Goal: Task Accomplishment & Management: Use online tool/utility

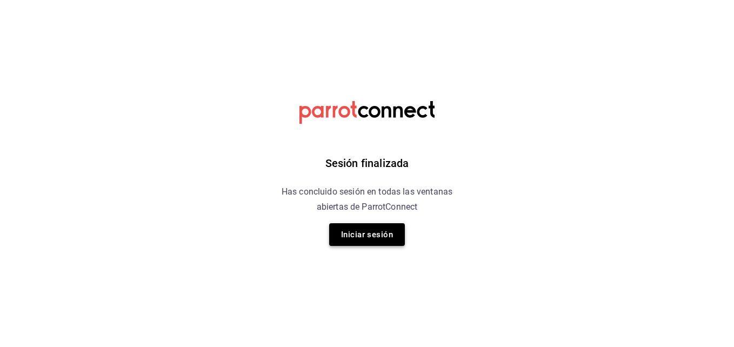
click at [382, 233] on button "Iniciar sesión" at bounding box center [367, 234] width 76 height 23
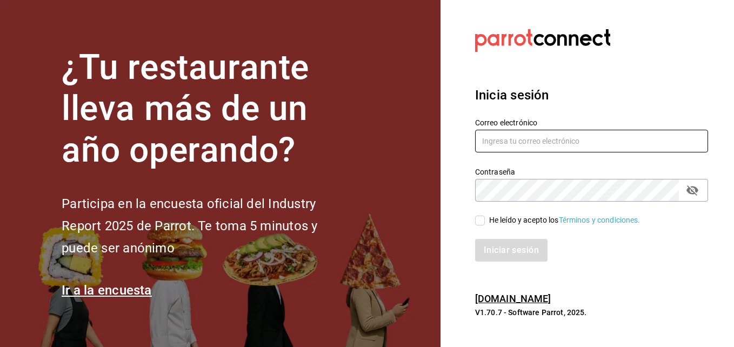
type input "[EMAIL_ADDRESS][DOMAIN_NAME]"
click at [478, 220] on input "He leído y acepto los Términos y condiciones." at bounding box center [480, 221] width 10 height 10
checkbox input "true"
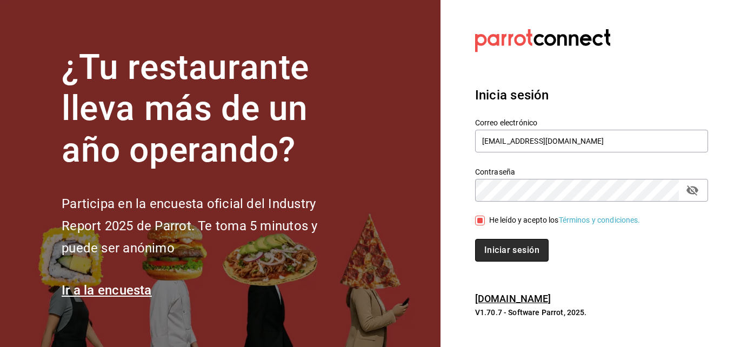
click at [511, 249] on button "Iniciar sesión" at bounding box center [512, 250] width 74 height 23
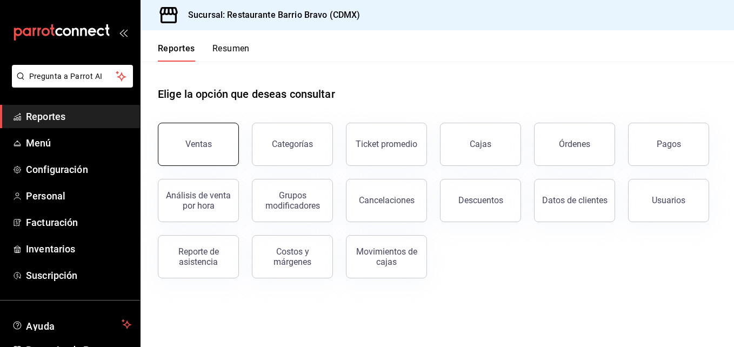
click at [194, 137] on button "Ventas" at bounding box center [198, 144] width 81 height 43
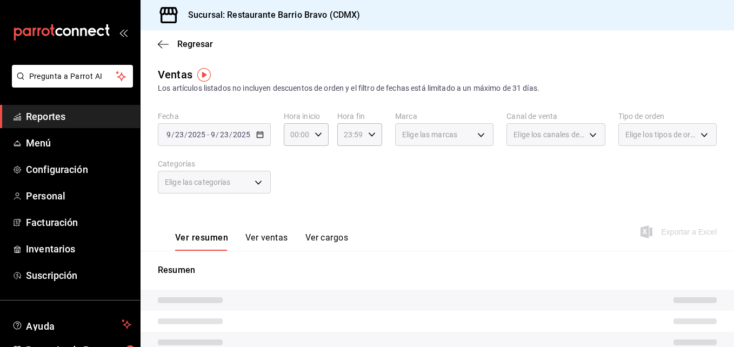
click at [257, 180] on div "Elige las categorías" at bounding box center [214, 182] width 113 height 23
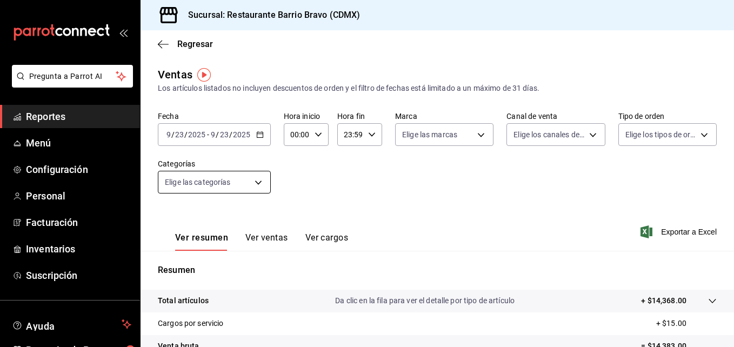
click at [257, 180] on body "Pregunta a Parrot AI Reportes Menú Configuración Personal Facturación Inventari…" at bounding box center [367, 173] width 734 height 347
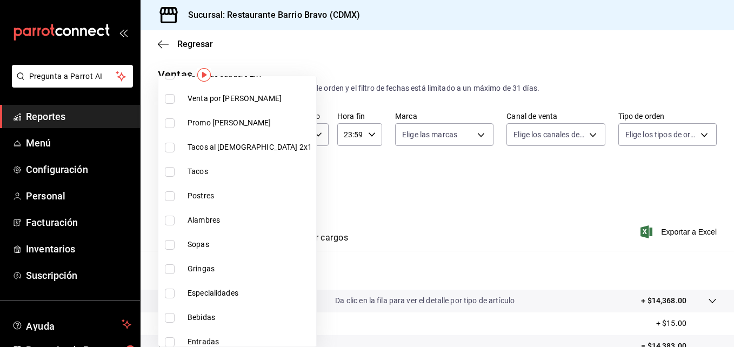
scroll to position [278, 0]
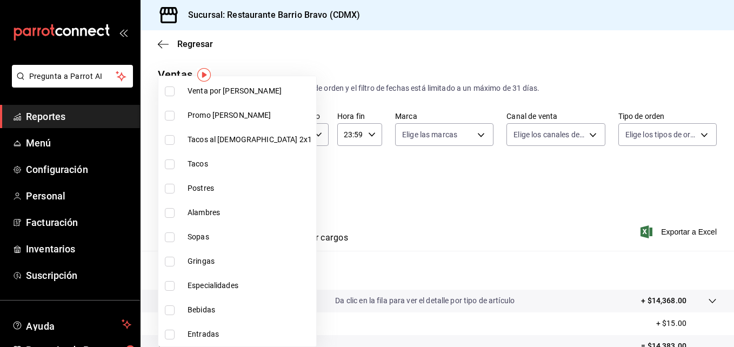
click at [167, 315] on input "checkbox" at bounding box center [170, 310] width 10 height 10
checkbox input "true"
type input "7fa84fa0-b9ca-49ef-be16-7673f7613eff"
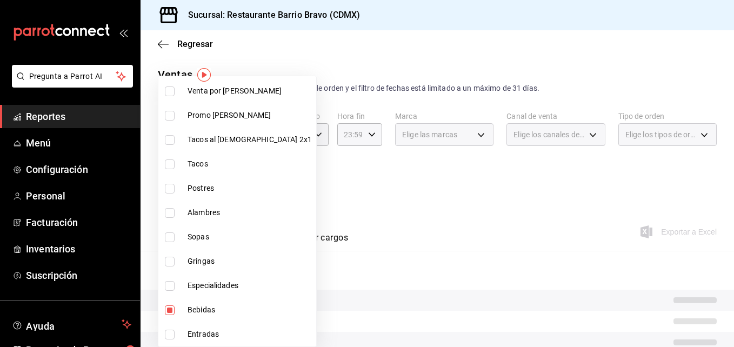
click at [400, 182] on div at bounding box center [367, 173] width 734 height 347
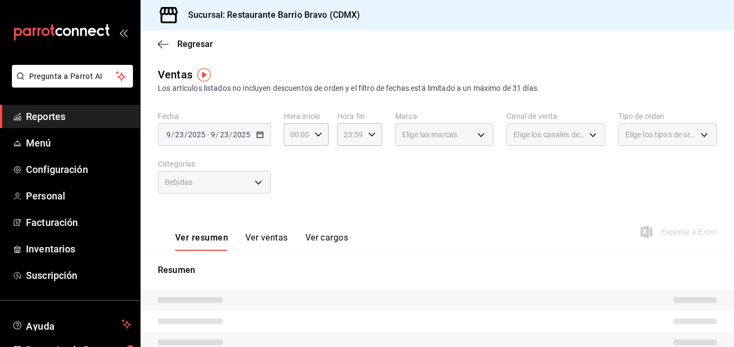
click at [267, 247] on button "Ver ventas" at bounding box center [266, 241] width 43 height 18
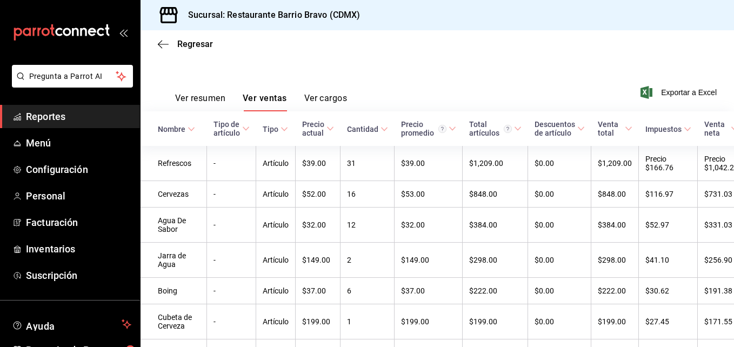
scroll to position [189, 0]
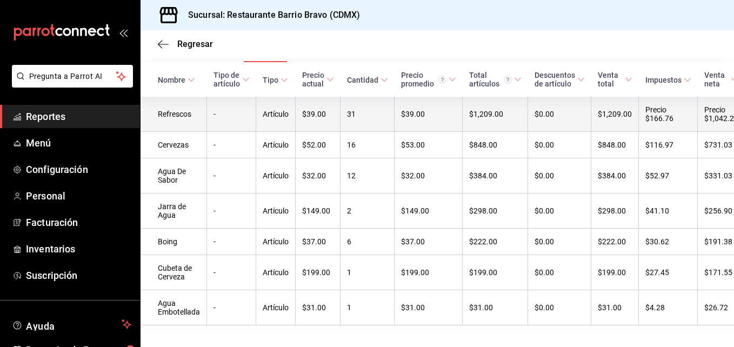
click at [358, 119] on td "31" at bounding box center [368, 114] width 54 height 35
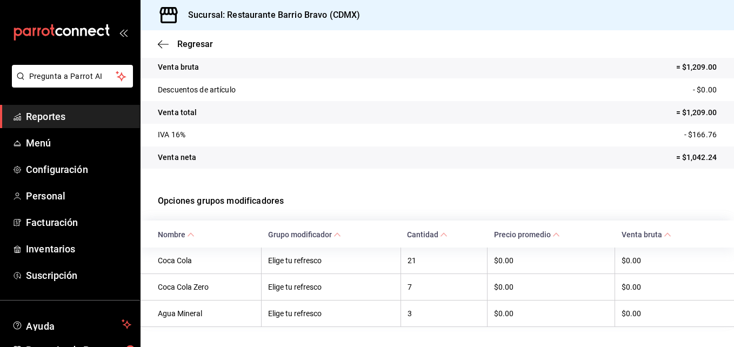
scroll to position [139, 0]
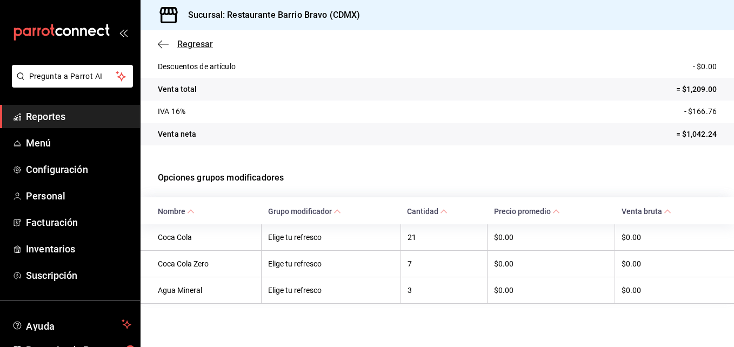
click at [175, 43] on span "Regresar" at bounding box center [185, 44] width 55 height 10
